Goal: Information Seeking & Learning: Learn about a topic

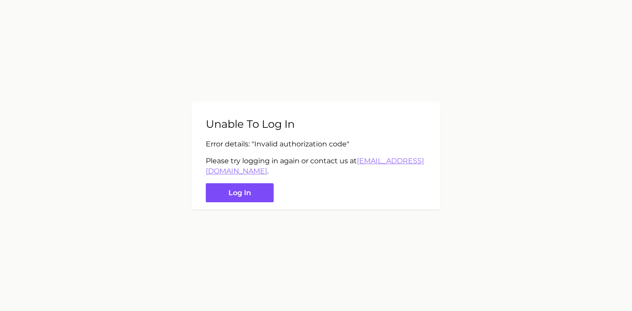
click at [246, 186] on button "Log in" at bounding box center [240, 192] width 68 height 19
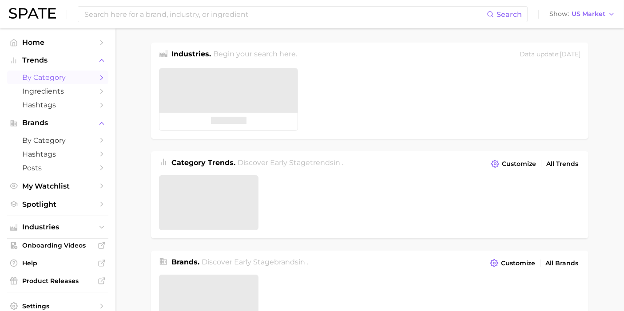
click at [68, 78] on span "by Category" at bounding box center [57, 77] width 71 height 8
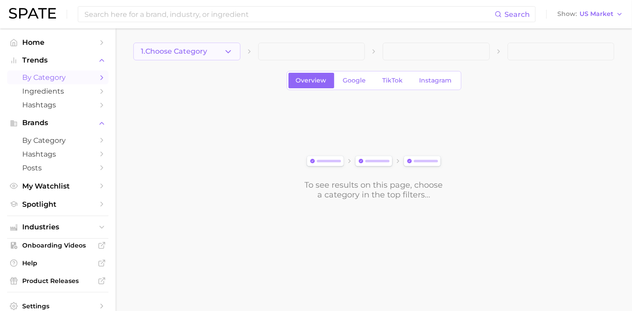
click at [183, 46] on button "1. Choose Category" at bounding box center [186, 52] width 107 height 18
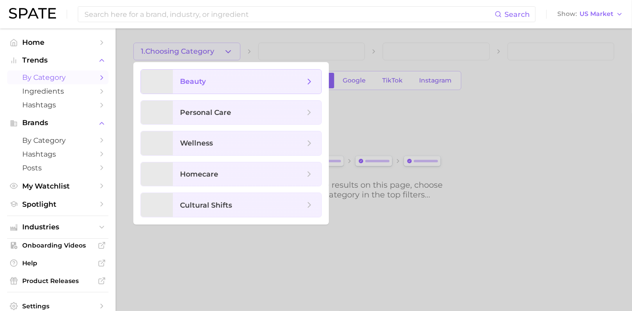
click at [306, 88] on span "beauty" at bounding box center [247, 82] width 148 height 24
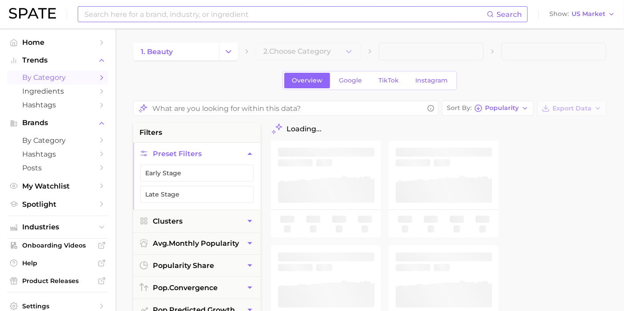
click at [129, 11] on input at bounding box center [284, 14] width 403 height 15
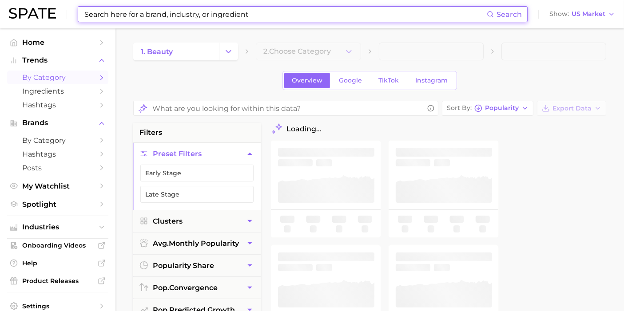
type input "f"
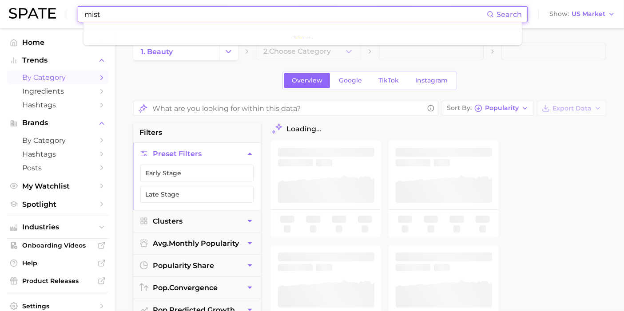
type input "mist"
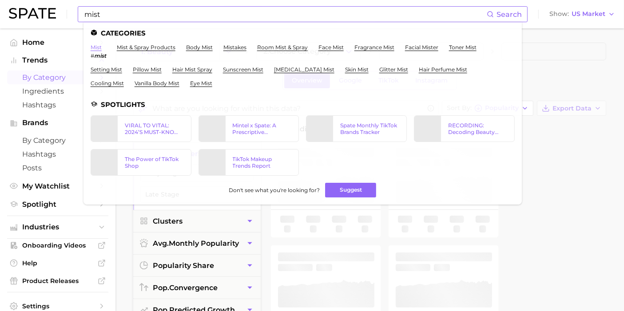
click at [98, 48] on link "mist" at bounding box center [96, 47] width 11 height 7
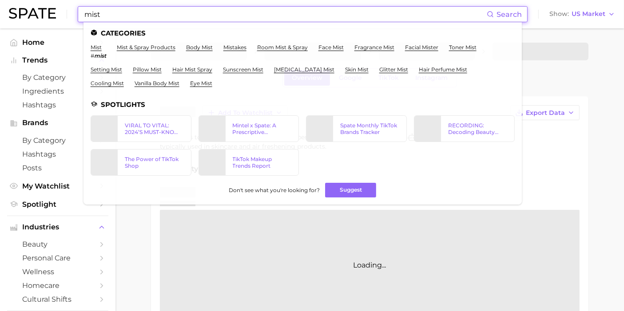
click at [164, 10] on input "mist" at bounding box center [284, 14] width 403 height 15
click at [199, 46] on link "body mist" at bounding box center [199, 47] width 27 height 7
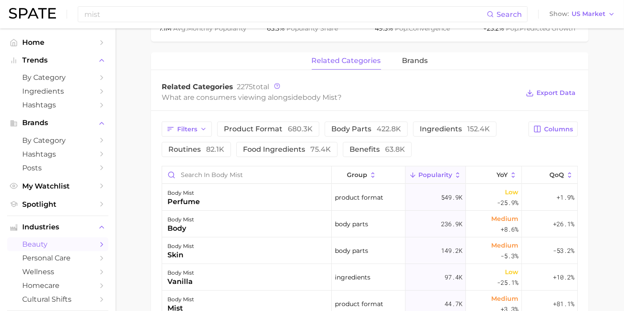
scroll to position [411, 0]
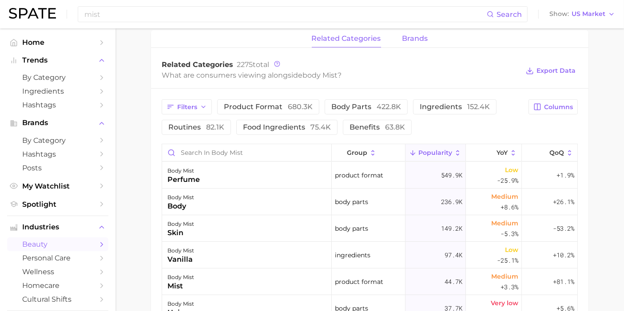
click at [410, 36] on span "brands" at bounding box center [415, 39] width 26 height 8
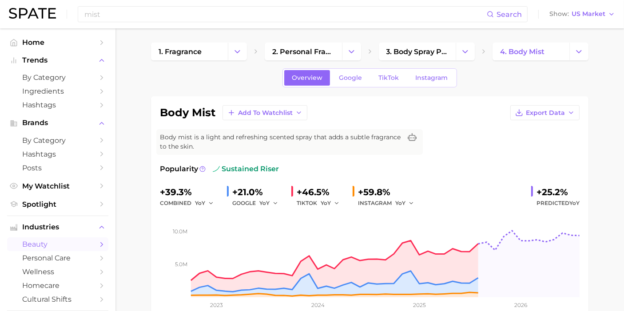
scroll to position [0, 0]
click at [569, 113] on icon "button" at bounding box center [571, 112] width 7 height 7
click at [546, 144] on span "Time Series Image" at bounding box center [527, 146] width 60 height 8
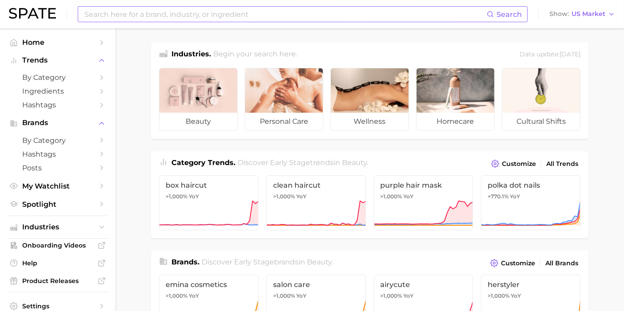
click at [187, 19] on input at bounding box center [284, 14] width 403 height 15
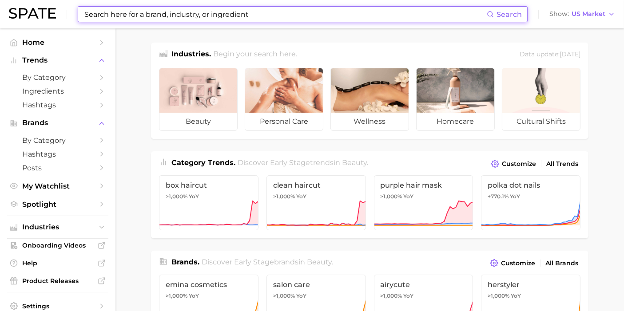
click at [190, 14] on input at bounding box center [284, 14] width 403 height 15
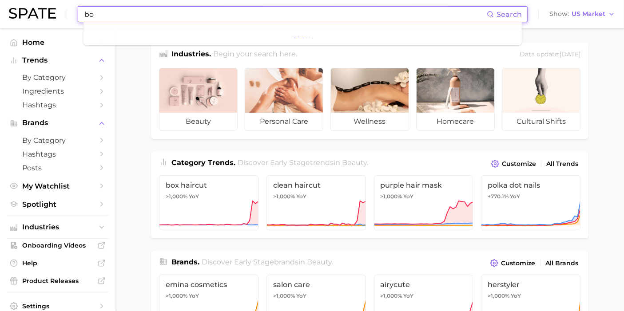
click at [190, 14] on input "bo" at bounding box center [284, 14] width 403 height 15
type input "body mist"
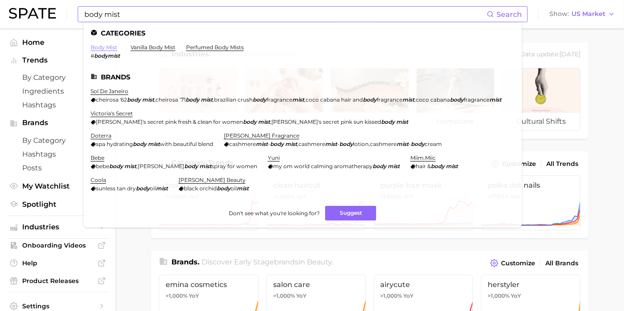
click at [111, 48] on link "body mist" at bounding box center [104, 47] width 27 height 7
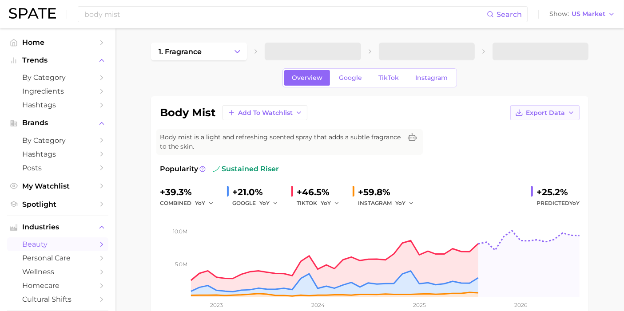
click at [564, 111] on span "Export Data" at bounding box center [545, 113] width 39 height 8
click at [539, 142] on span "Time Series Image" at bounding box center [527, 146] width 60 height 8
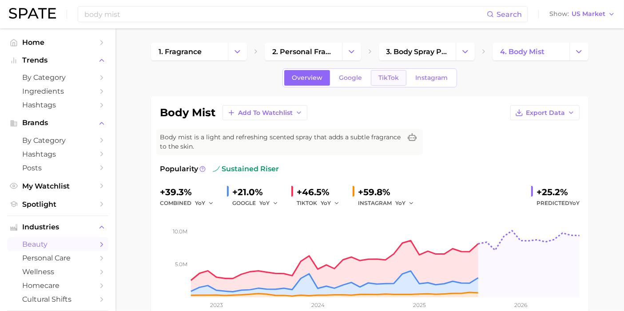
click at [388, 78] on span "TikTok" at bounding box center [388, 78] width 20 height 8
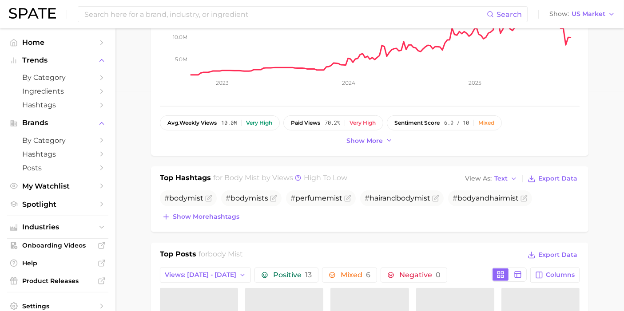
scroll to position [144, 0]
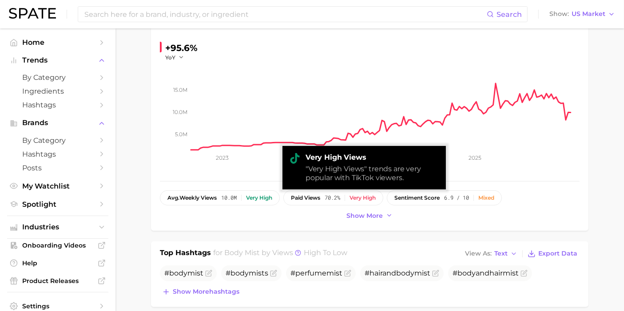
drag, startPoint x: 209, startPoint y: 201, endPoint x: 210, endPoint y: 215, distance: 14.2
click at [210, 215] on div "Show more" at bounding box center [370, 216] width 420 height 12
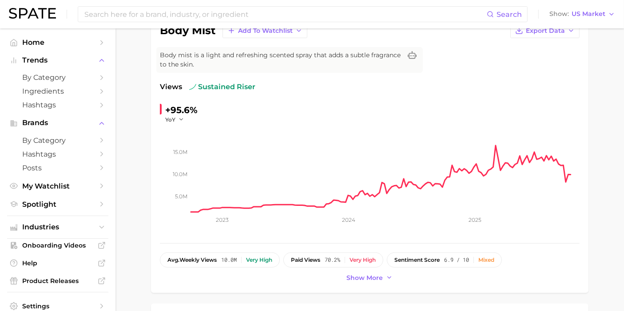
scroll to position [0, 0]
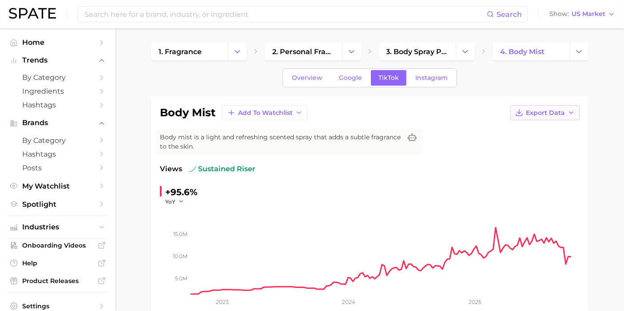
click at [554, 110] on button "Export Data" at bounding box center [544, 112] width 69 height 15
click at [544, 144] on span "Time Series Image" at bounding box center [527, 146] width 60 height 8
click at [351, 81] on span "Google" at bounding box center [350, 78] width 23 height 8
